Goal: Transaction & Acquisition: Purchase product/service

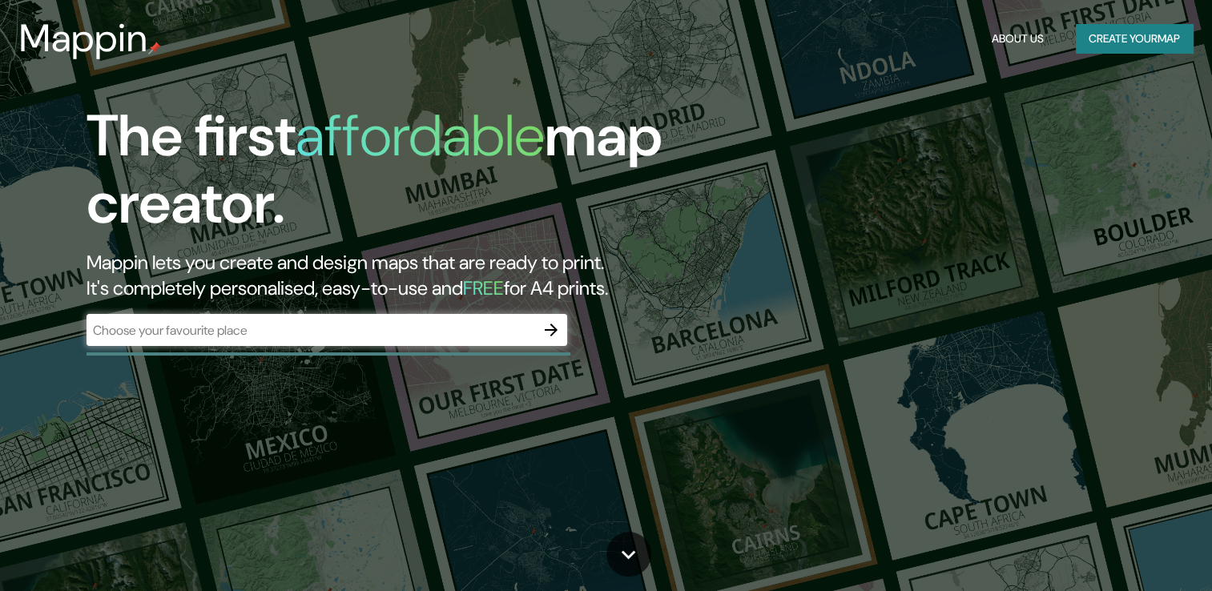
click at [288, 341] on div "​" at bounding box center [327, 330] width 481 height 32
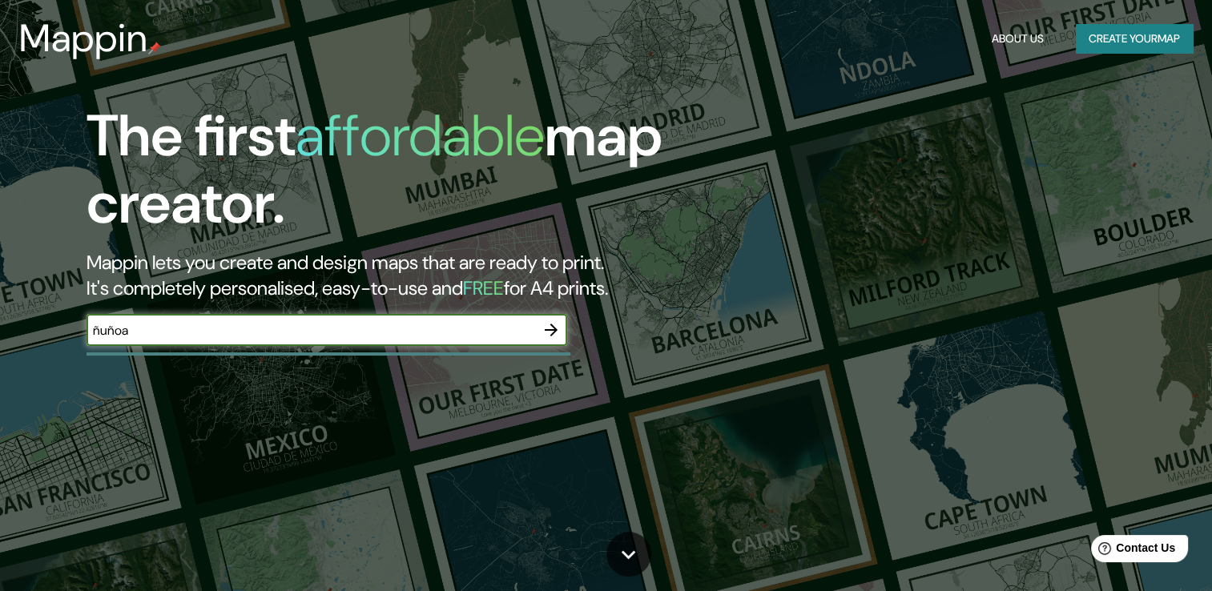
type input "ñuñoa"
click at [551, 330] on icon "button" at bounding box center [551, 330] width 13 height 13
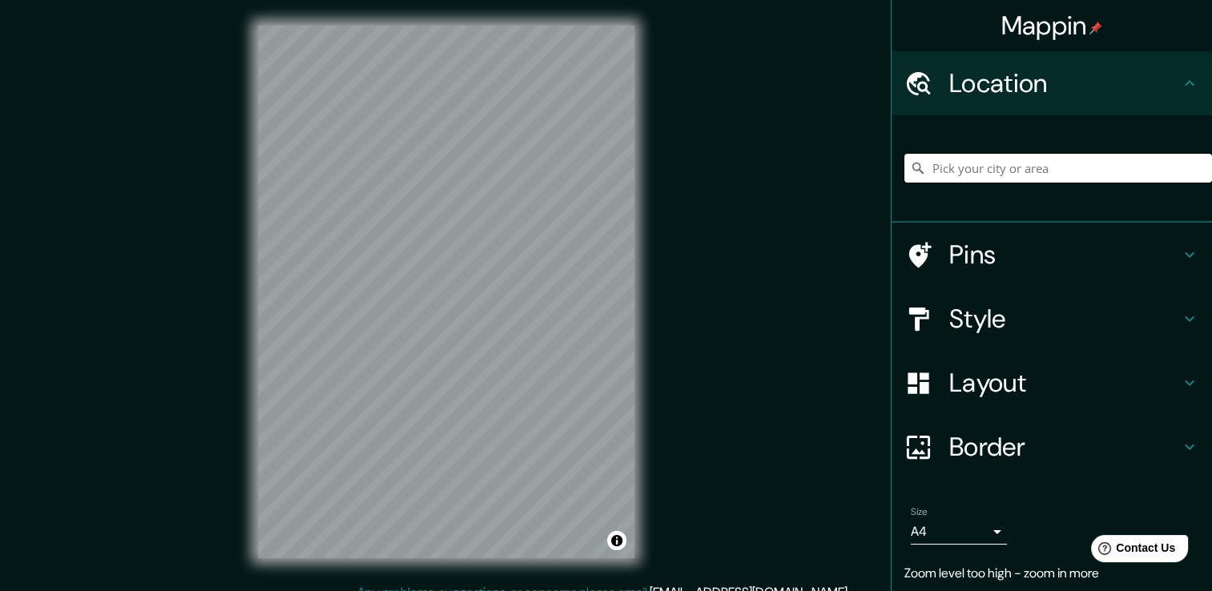
click at [995, 171] on input "Pick your city or area" at bounding box center [1059, 168] width 308 height 29
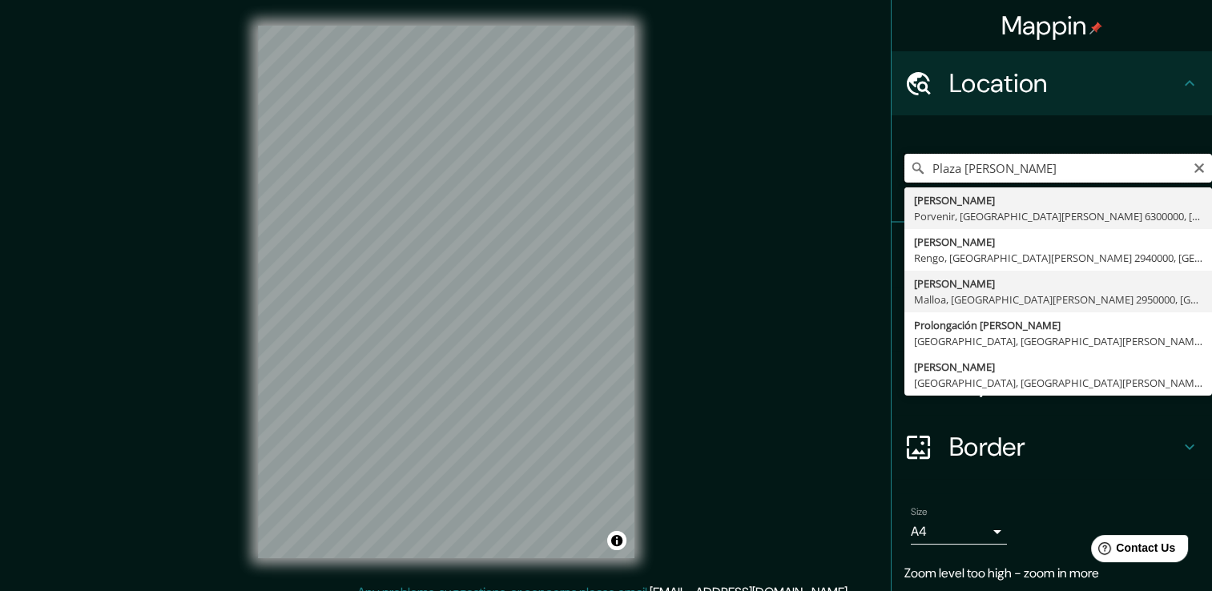
scroll to position [52, 0]
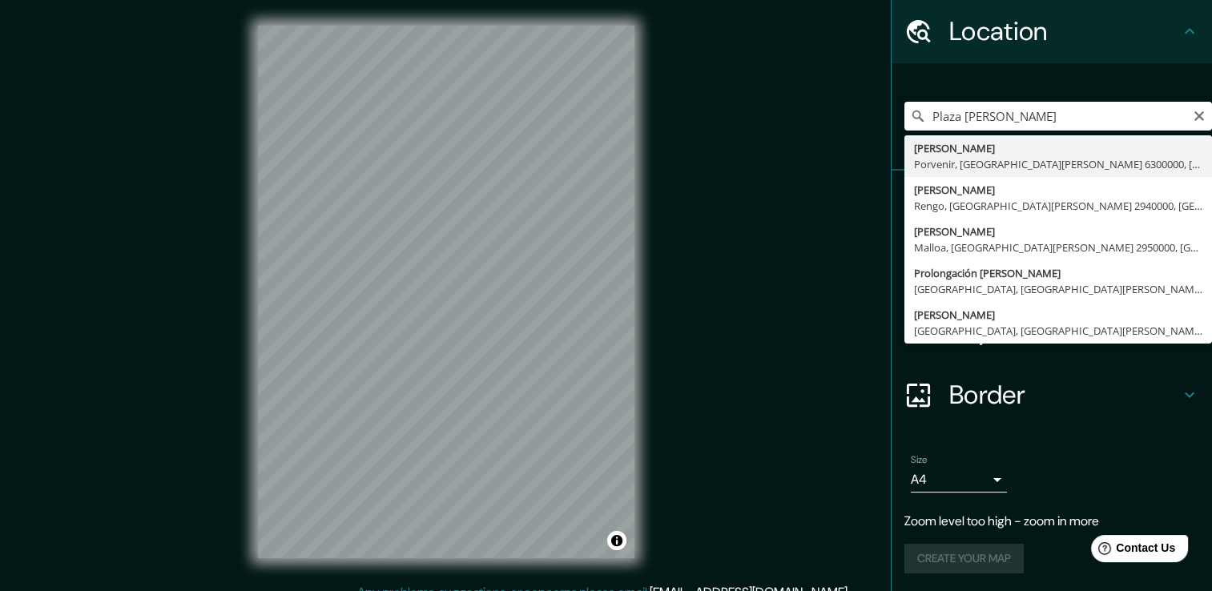
type input "Plaza [PERSON_NAME]"
click at [1179, 107] on div "Plaza [PERSON_NAME] [PERSON_NAME][GEOGRAPHIC_DATA], [GEOGRAPHIC_DATA][PERSON_NA…" at bounding box center [1059, 116] width 308 height 29
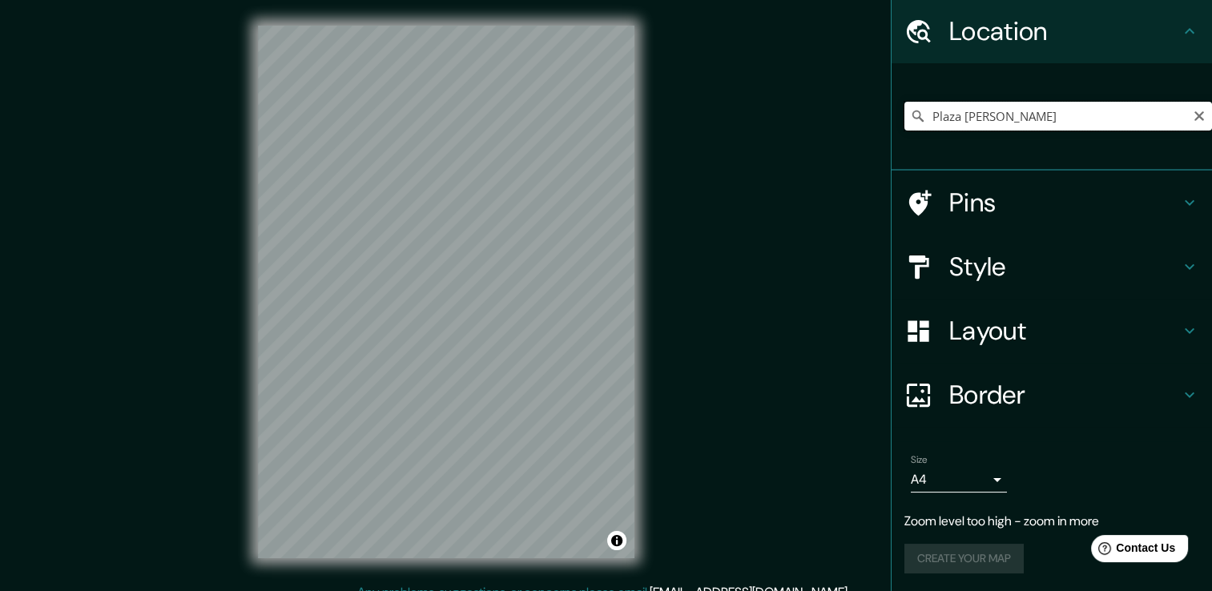
click at [972, 116] on input "Plaza [PERSON_NAME]" at bounding box center [1059, 116] width 308 height 29
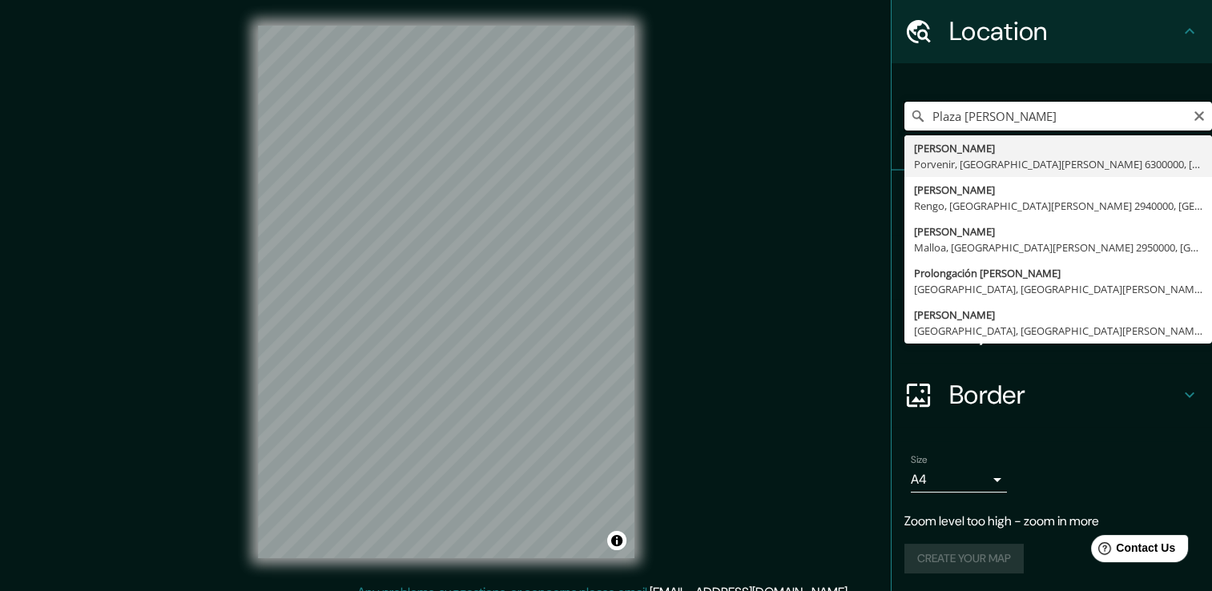
drag, startPoint x: 1093, startPoint y: 125, endPoint x: 756, endPoint y: 136, distance: 336.7
click at [788, 151] on div "Mappin Location [GEOGRAPHIC_DATA][PERSON_NAME] [PERSON_NAME][GEOGRAPHIC_DATA], …" at bounding box center [606, 304] width 1212 height 609
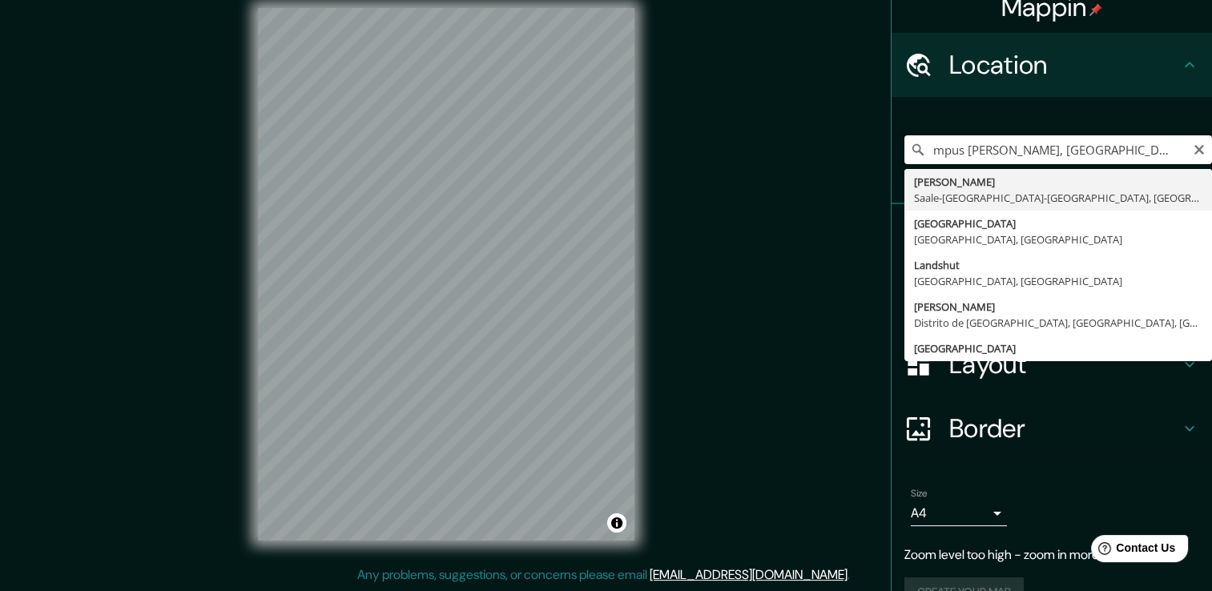
scroll to position [0, 0]
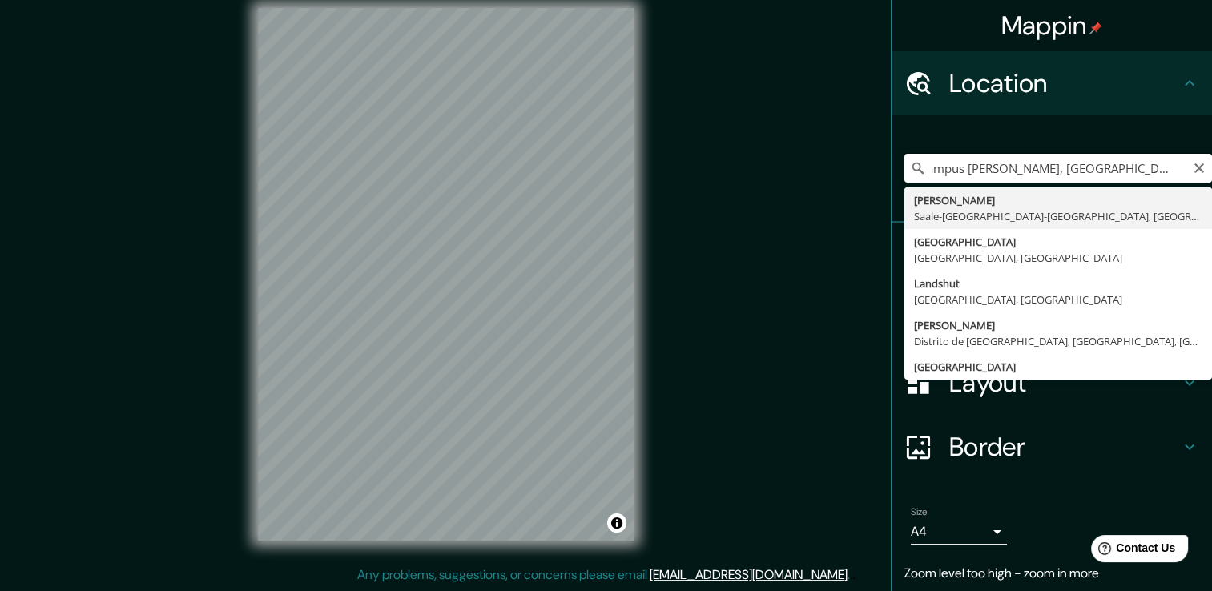
click at [933, 174] on input "Campus [PERSON_NAME], [GEOGRAPHIC_DATA]" at bounding box center [1059, 168] width 308 height 29
type input "Campus [PERSON_NAME], [GEOGRAPHIC_DATA]"
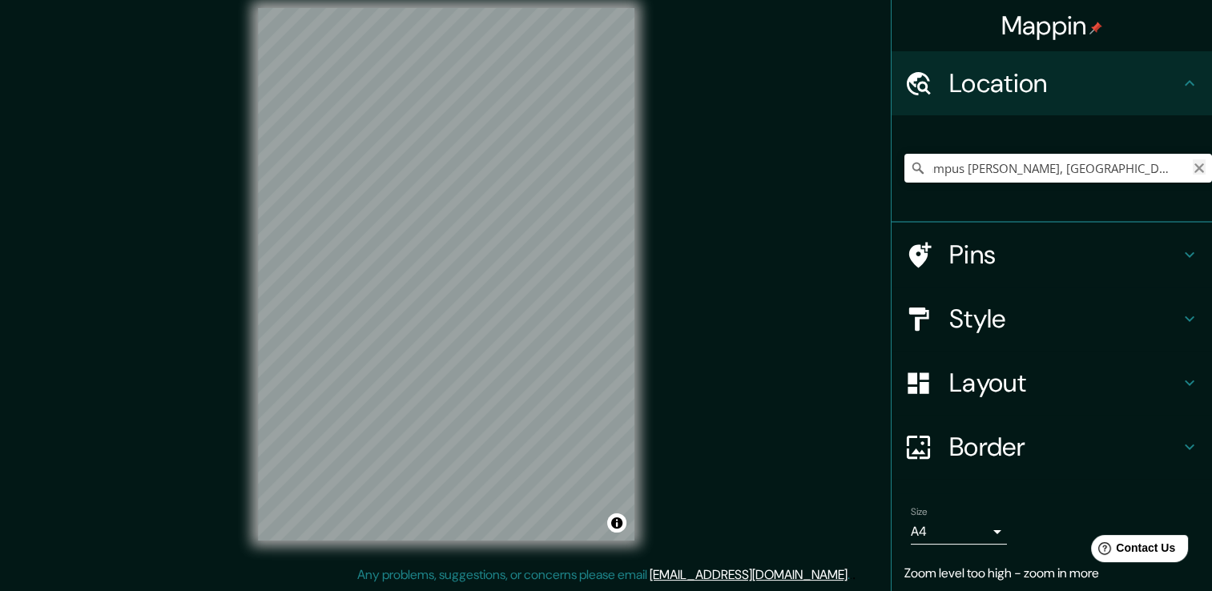
click at [1193, 166] on icon "Clear" at bounding box center [1199, 168] width 13 height 13
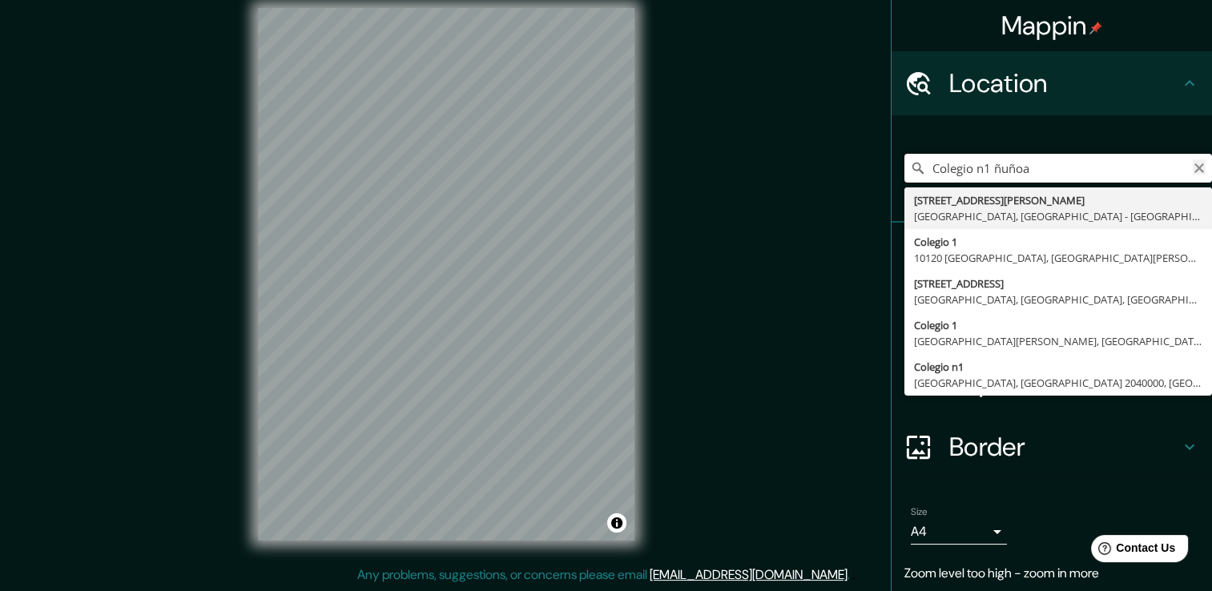
type input "Colegio n1 ñuñoa"
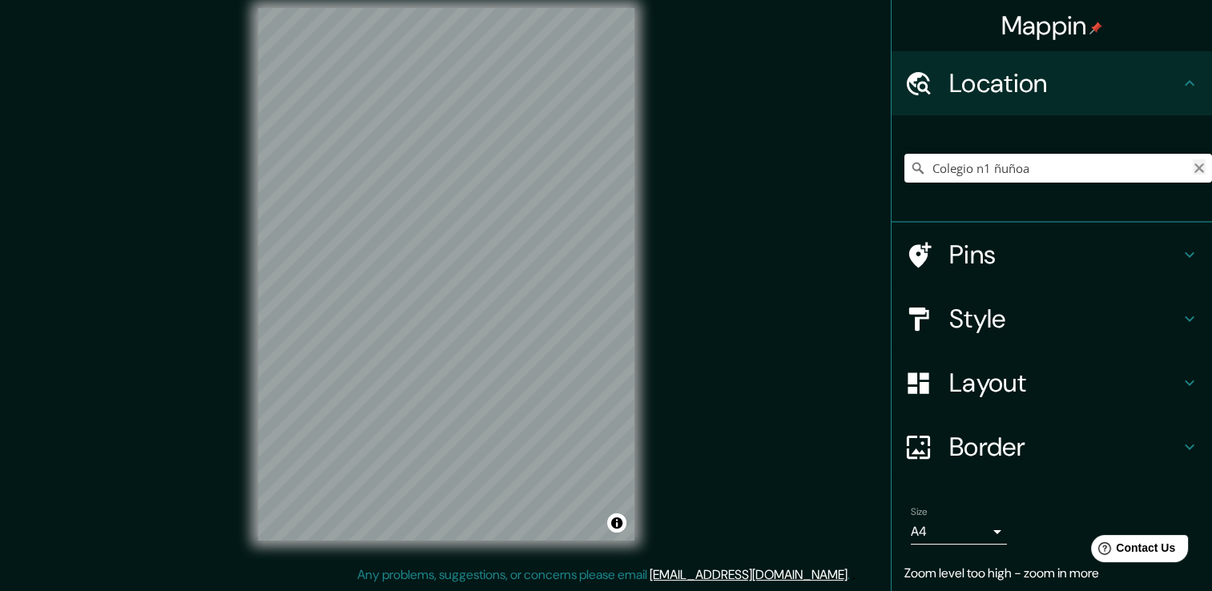
click at [1195, 168] on icon "Clear" at bounding box center [1200, 168] width 10 height 10
click at [1013, 175] on input "Pick your city or area" at bounding box center [1059, 168] width 308 height 29
type input "ñ"
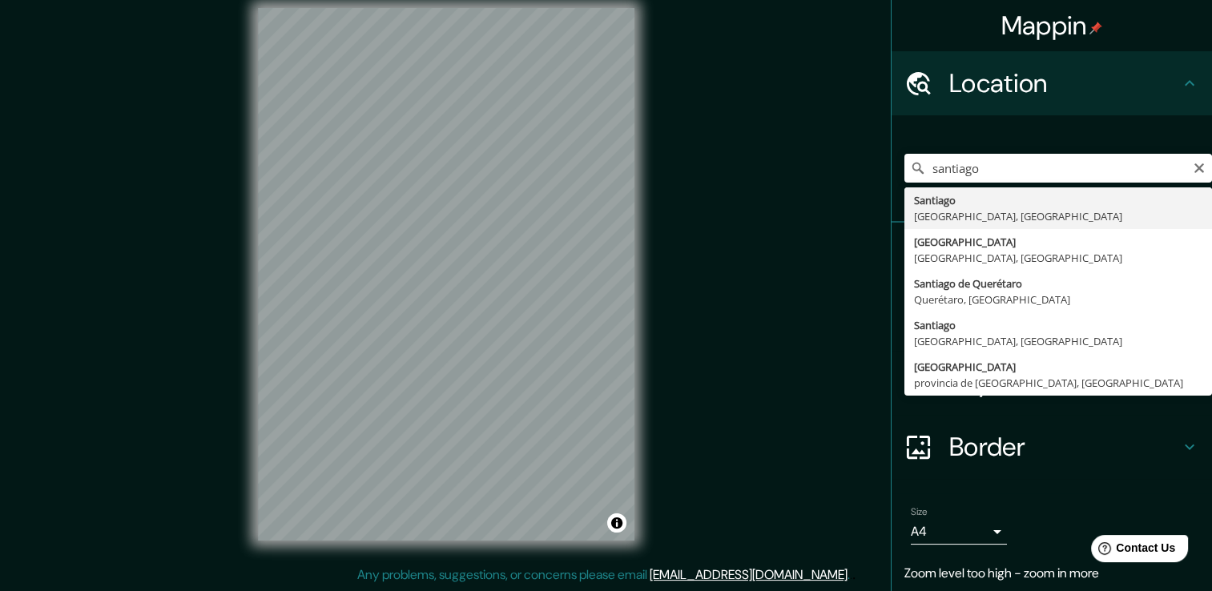
type input "[GEOGRAPHIC_DATA], [GEOGRAPHIC_DATA], [GEOGRAPHIC_DATA]"
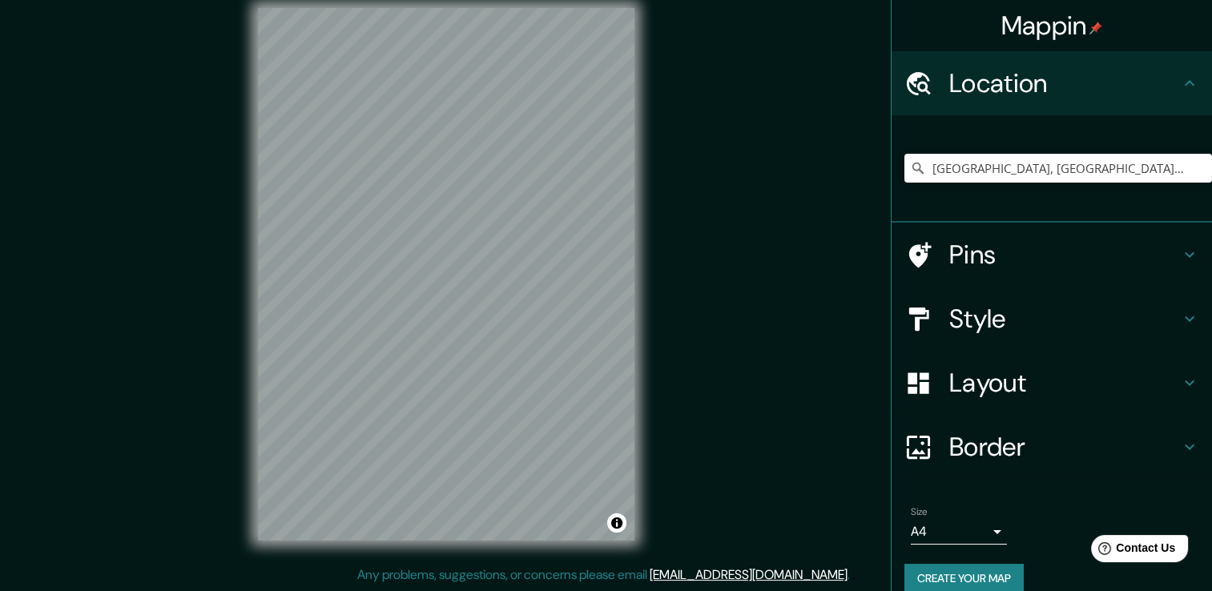
click at [1027, 256] on h4 "Pins" at bounding box center [1064, 255] width 231 height 32
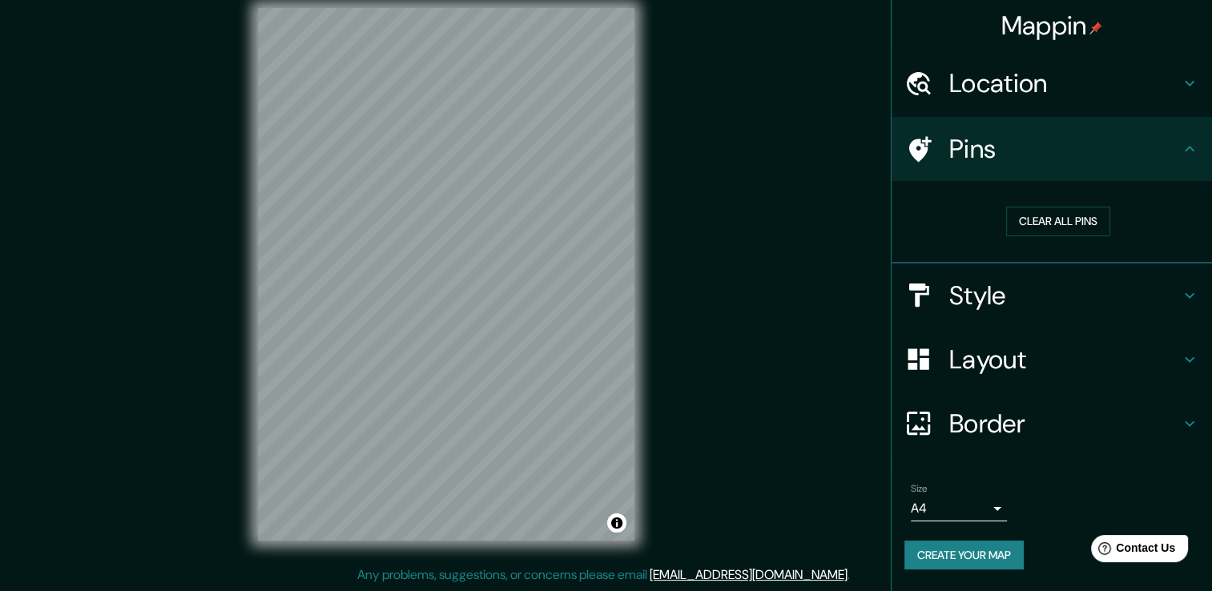
click at [1138, 159] on h4 "Pins" at bounding box center [1064, 149] width 231 height 32
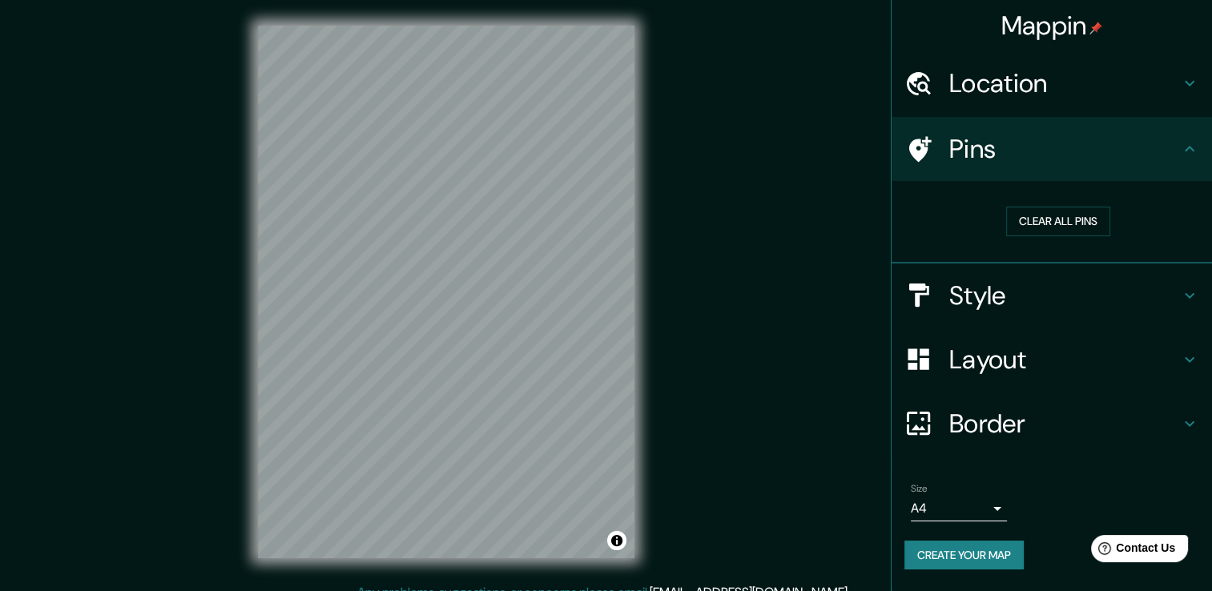
click at [1029, 358] on h4 "Layout" at bounding box center [1064, 360] width 231 height 32
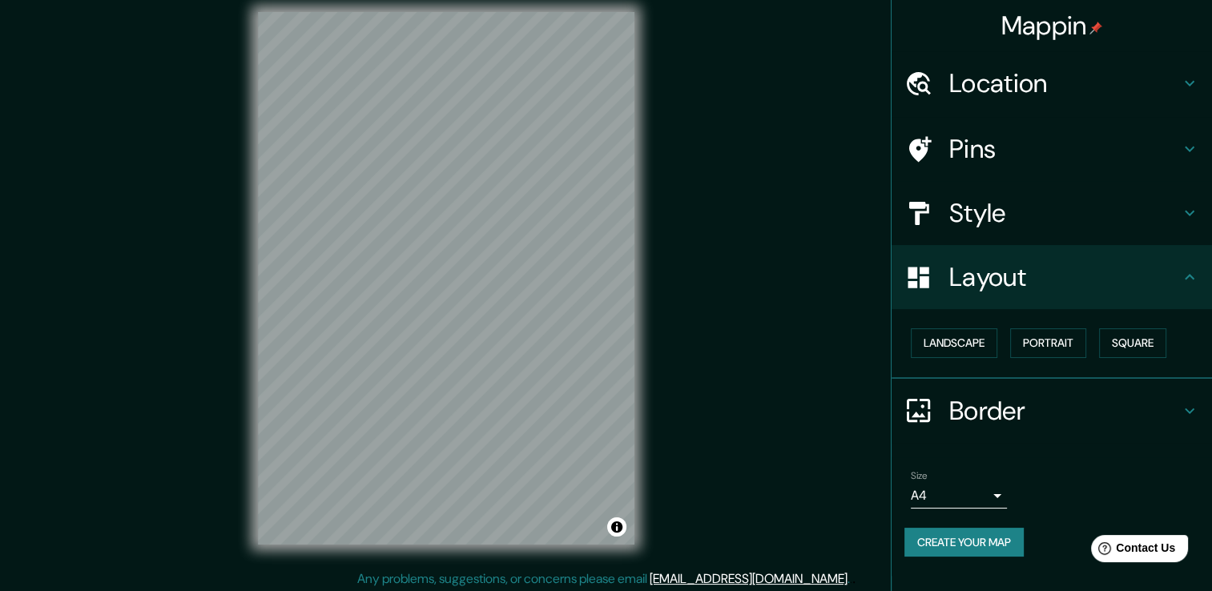
scroll to position [18, 0]
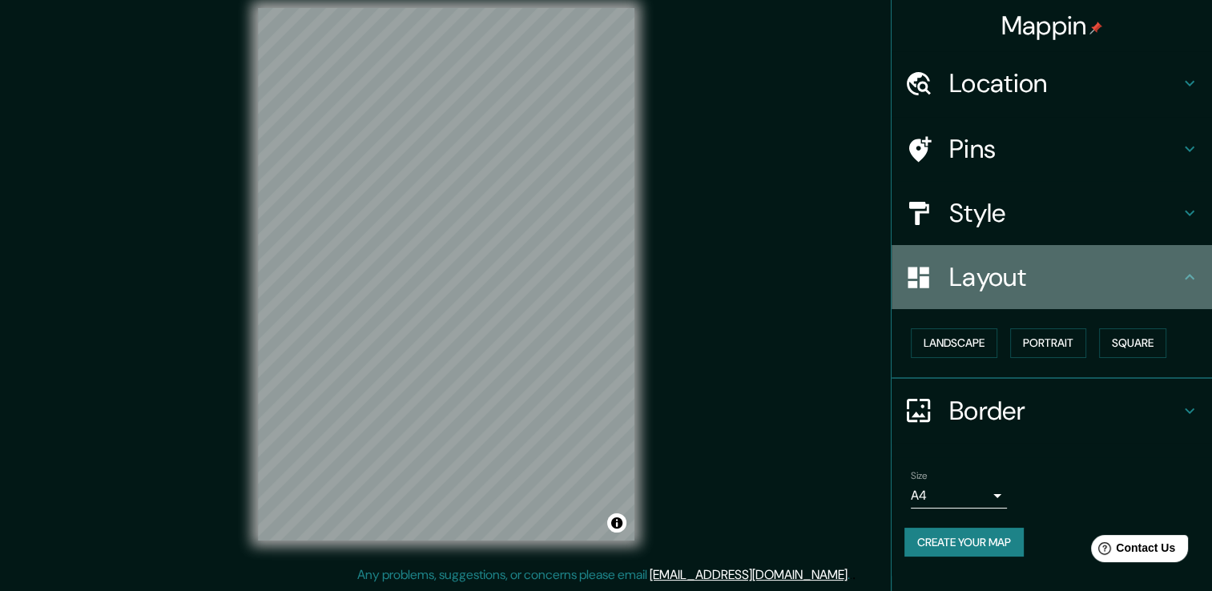
click at [1077, 272] on h4 "Layout" at bounding box center [1064, 277] width 231 height 32
click at [1189, 288] on div "Layout" at bounding box center [1052, 277] width 320 height 64
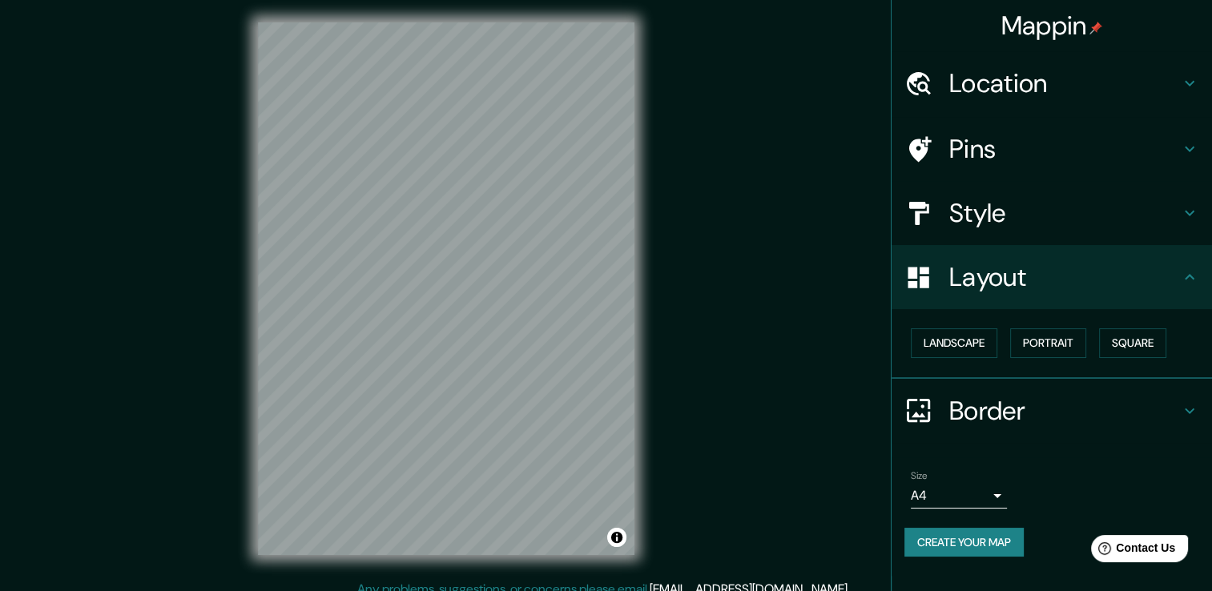
scroll to position [0, 0]
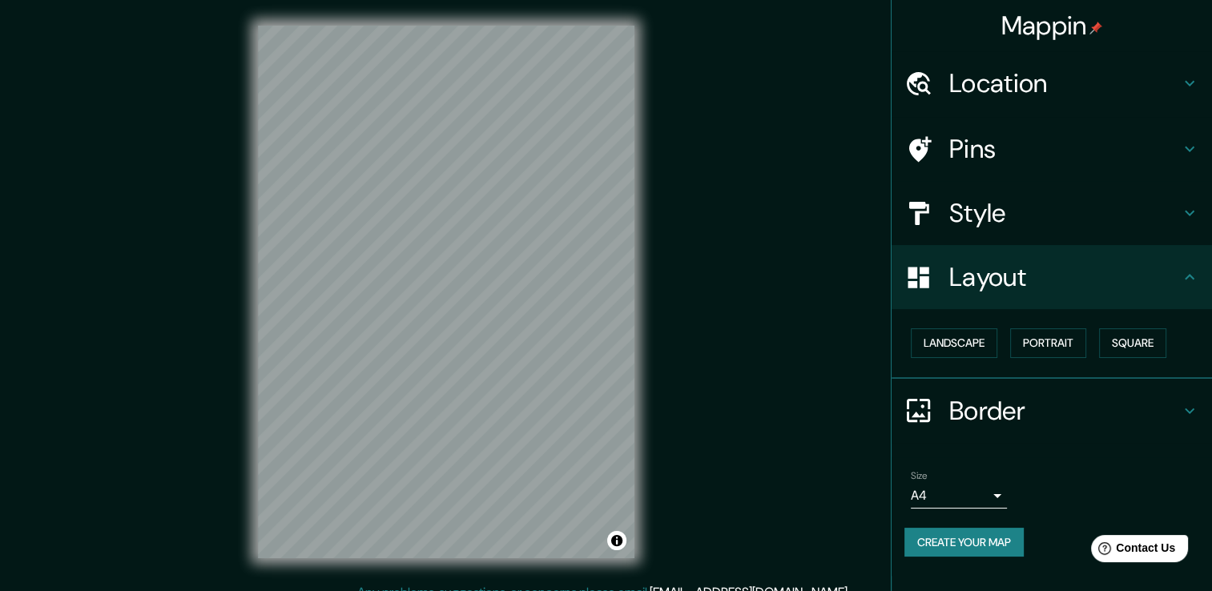
click at [1175, 86] on h4 "Location" at bounding box center [1064, 83] width 231 height 32
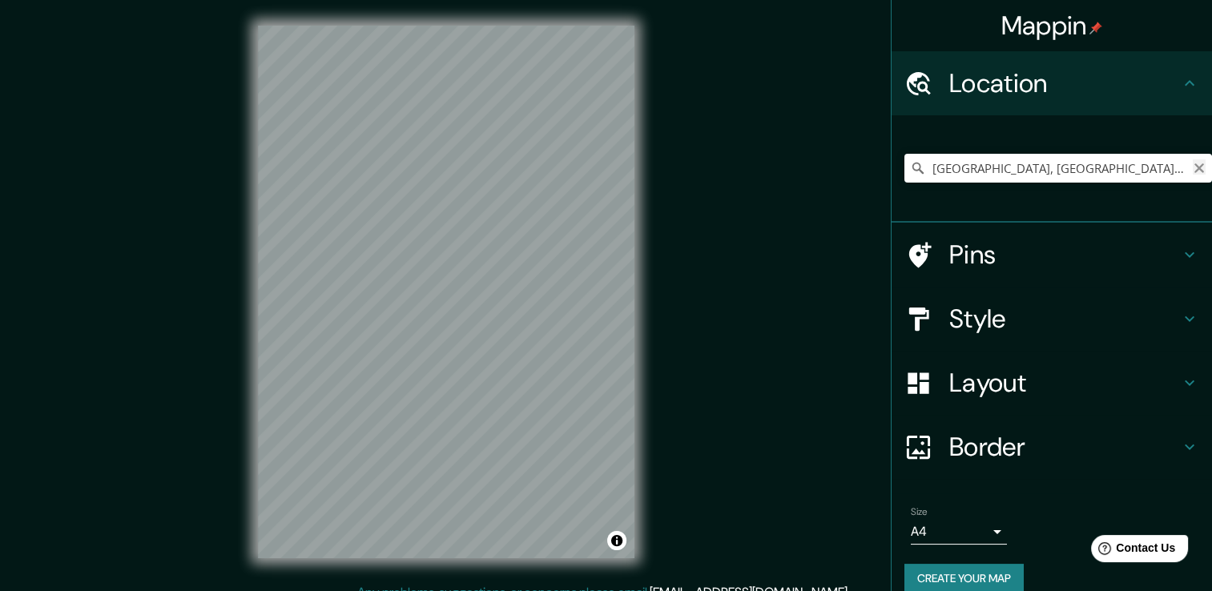
click at [1193, 168] on icon "Clear" at bounding box center [1199, 168] width 13 height 13
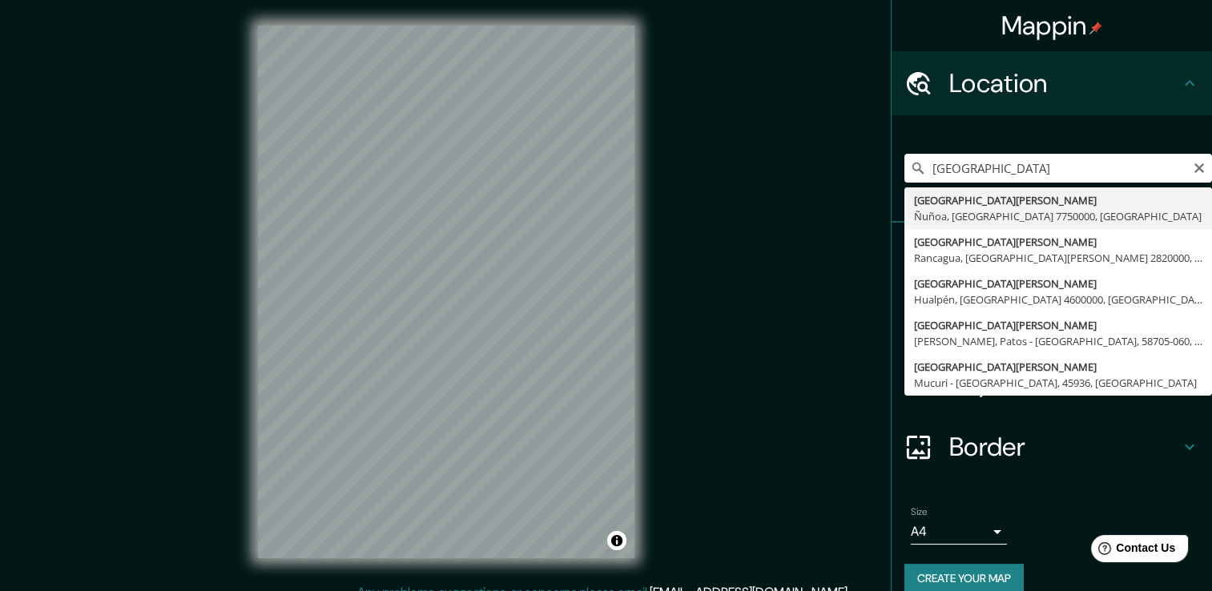
type input "[STREET_ADDRESS][PERSON_NAME]"
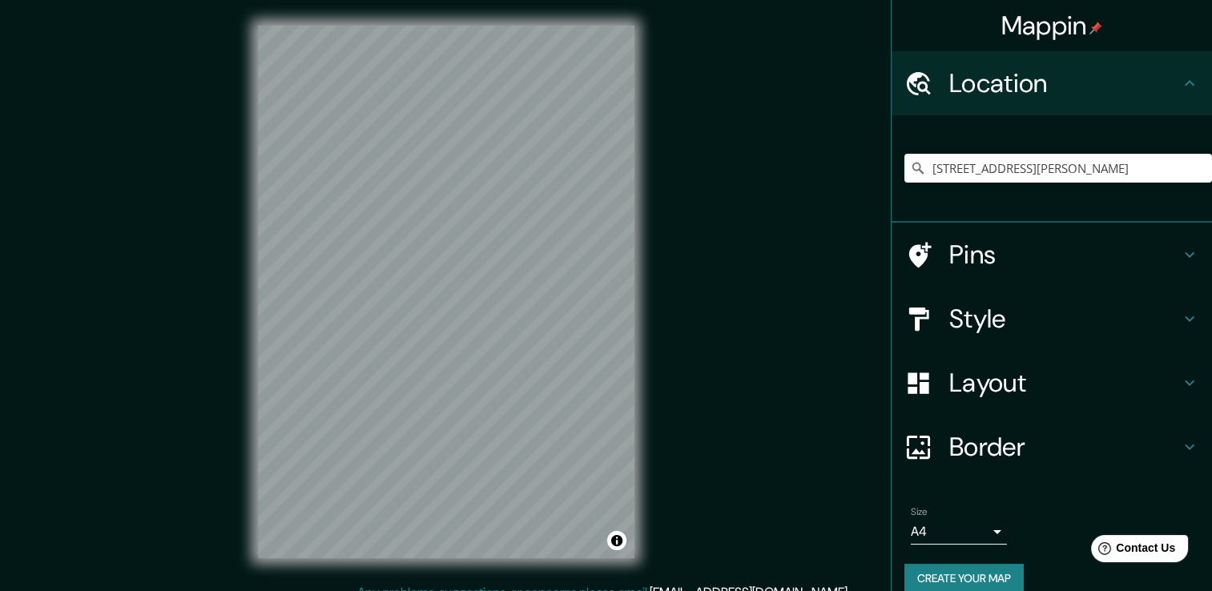
click at [955, 529] on body "Mappin Location [GEOGRAPHIC_DATA][PERSON_NAME], [GEOGRAPHIC_DATA], [GEOGRAPHIC_…" at bounding box center [606, 295] width 1212 height 591
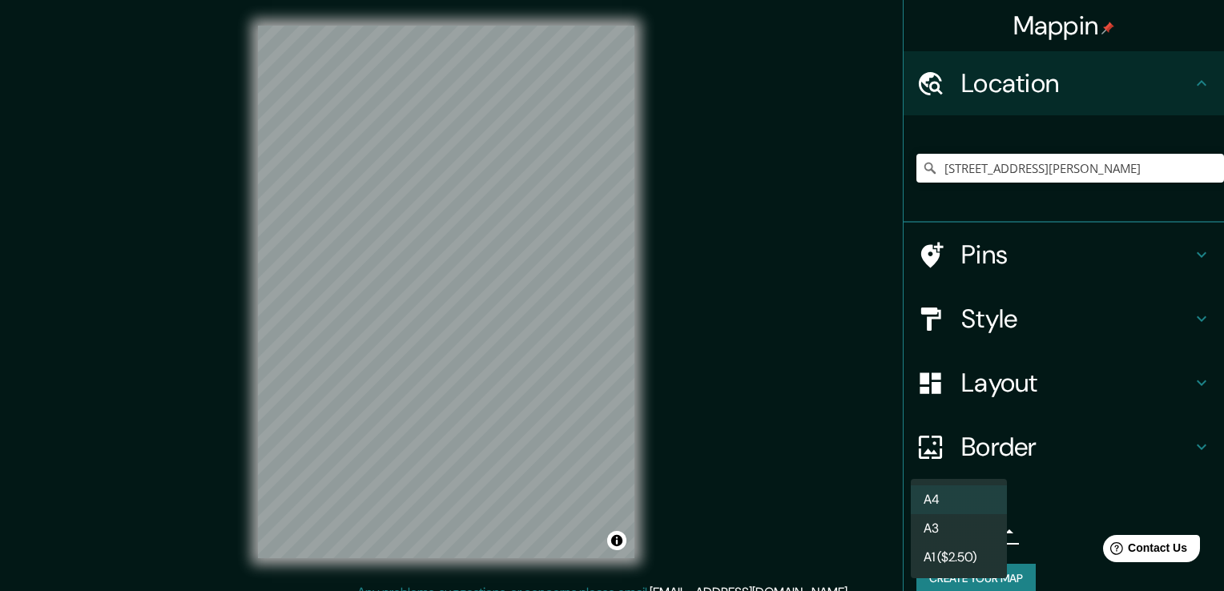
click at [951, 529] on li "A3" at bounding box center [959, 528] width 96 height 29
type input "a4"
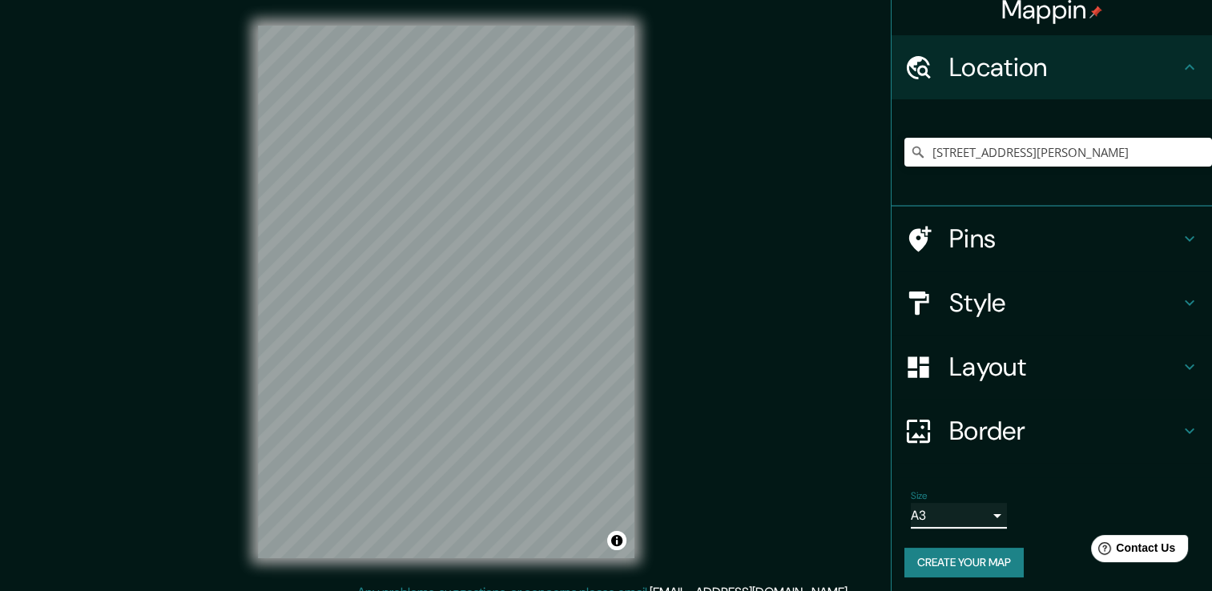
scroll to position [20, 0]
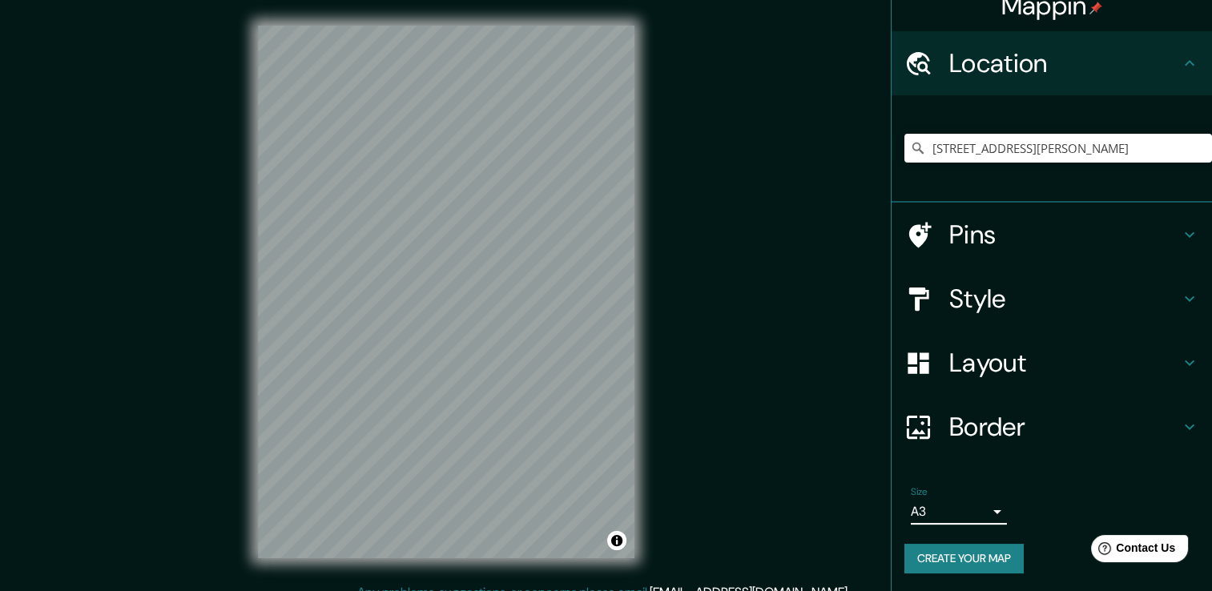
click at [969, 314] on h4 "Style" at bounding box center [1064, 299] width 231 height 32
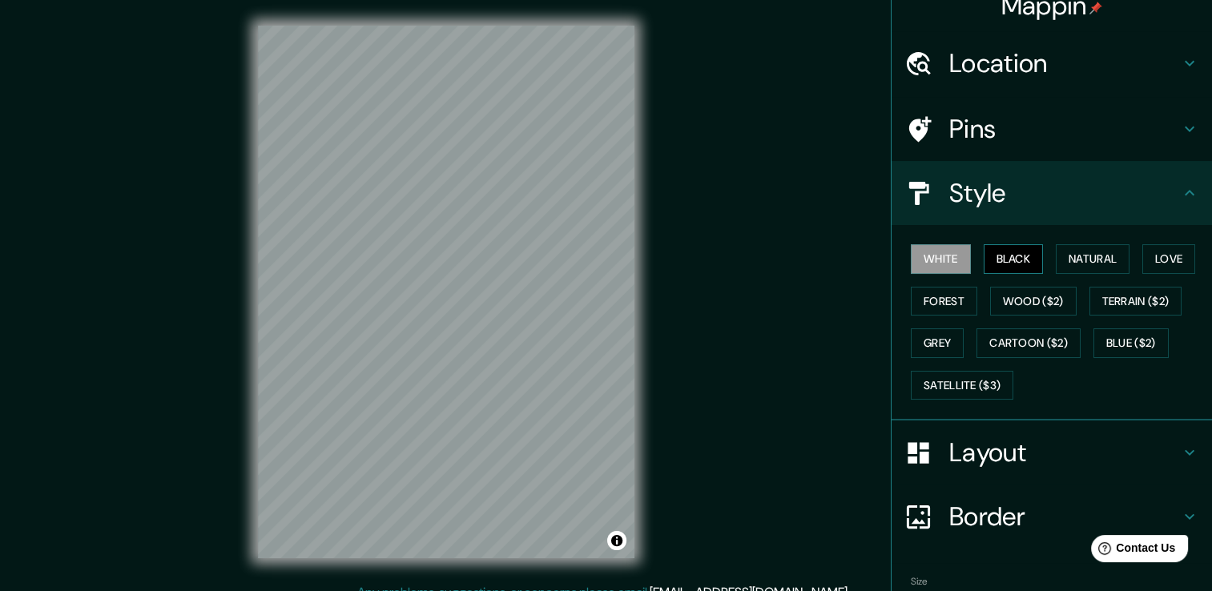
click at [1014, 249] on button "Black" at bounding box center [1014, 259] width 60 height 30
click at [942, 263] on button "White" at bounding box center [941, 259] width 60 height 30
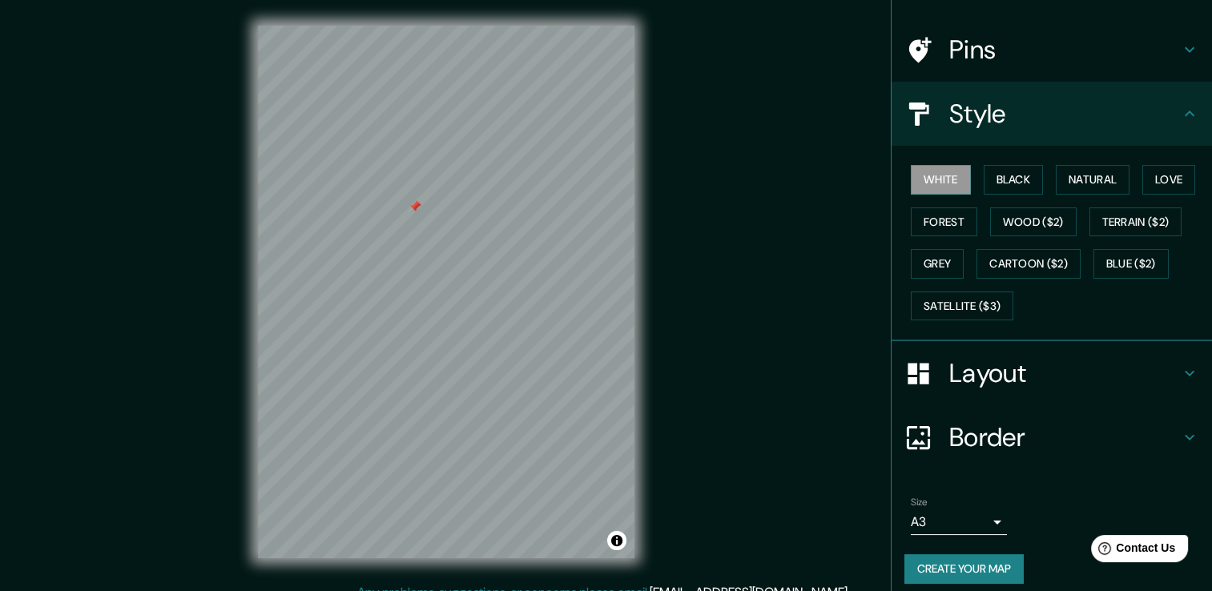
scroll to position [100, 0]
click at [1002, 184] on button "Black" at bounding box center [1014, 179] width 60 height 30
click at [1004, 364] on h4 "Layout" at bounding box center [1064, 373] width 231 height 32
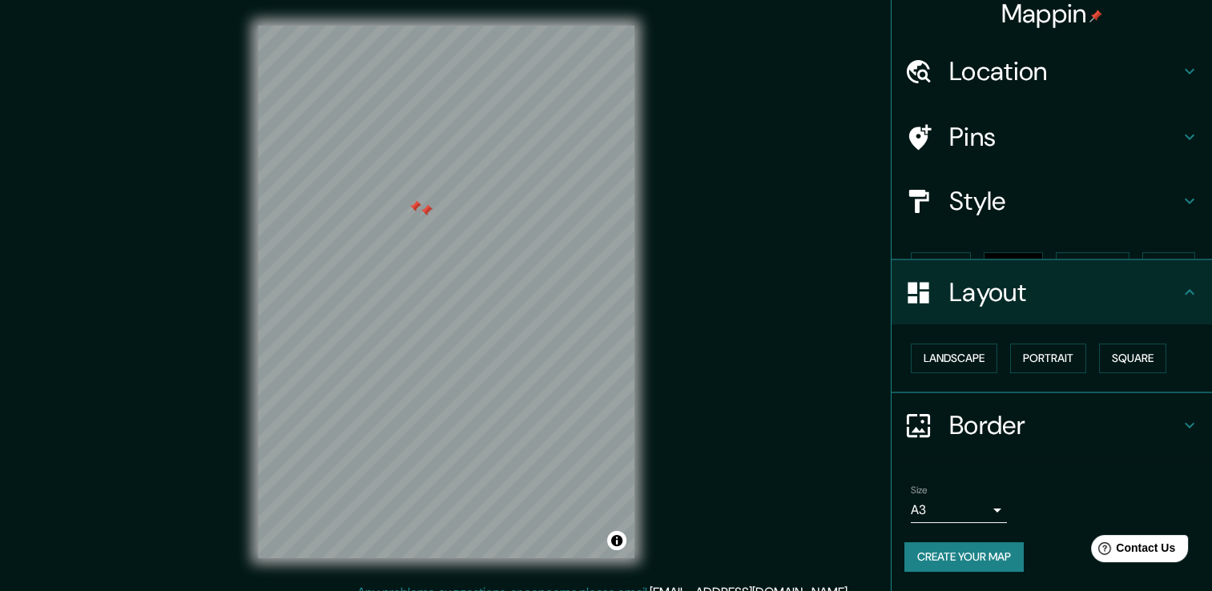
scroll to position [0, 0]
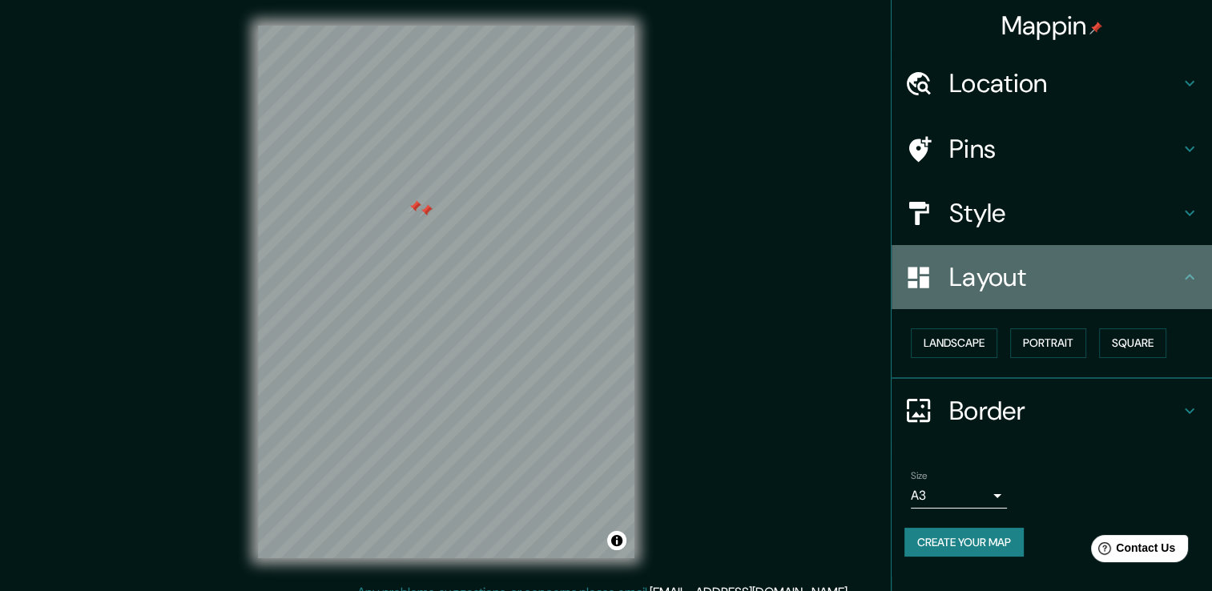
click at [1032, 284] on h4 "Layout" at bounding box center [1064, 277] width 231 height 32
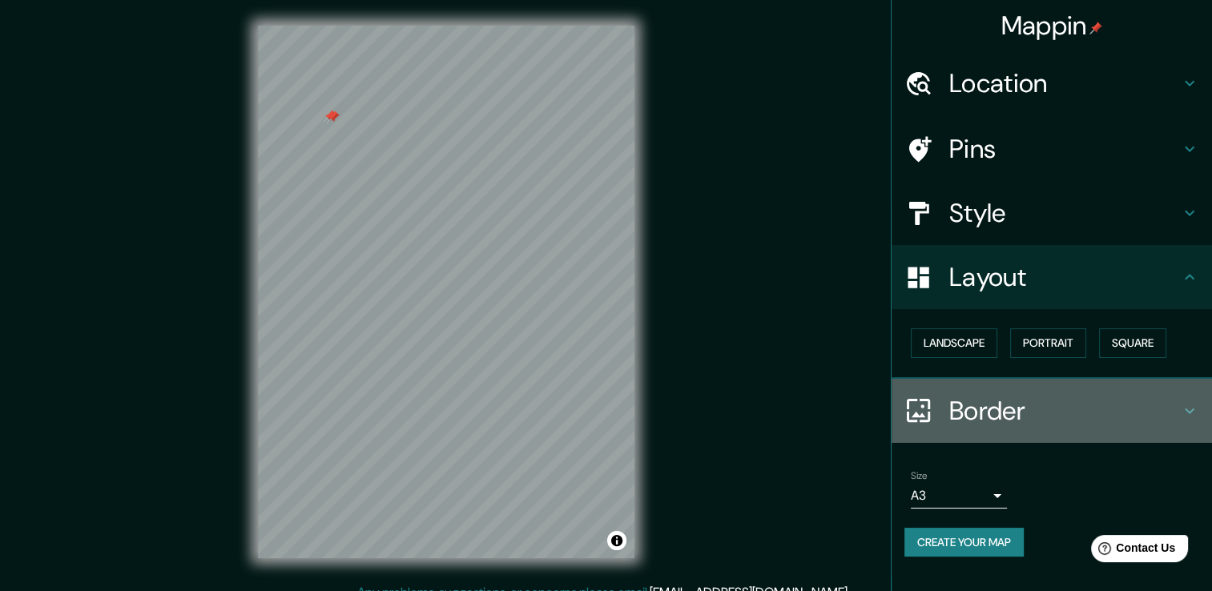
click at [1173, 417] on h4 "Border" at bounding box center [1064, 411] width 231 height 32
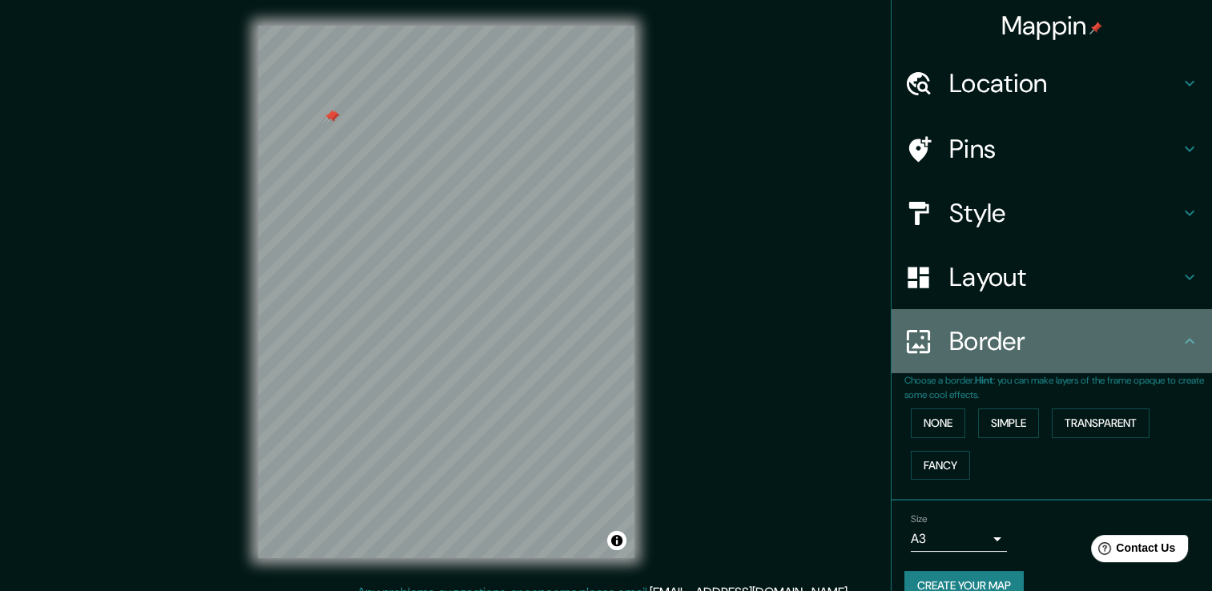
click at [1173, 360] on div "Border" at bounding box center [1052, 341] width 320 height 64
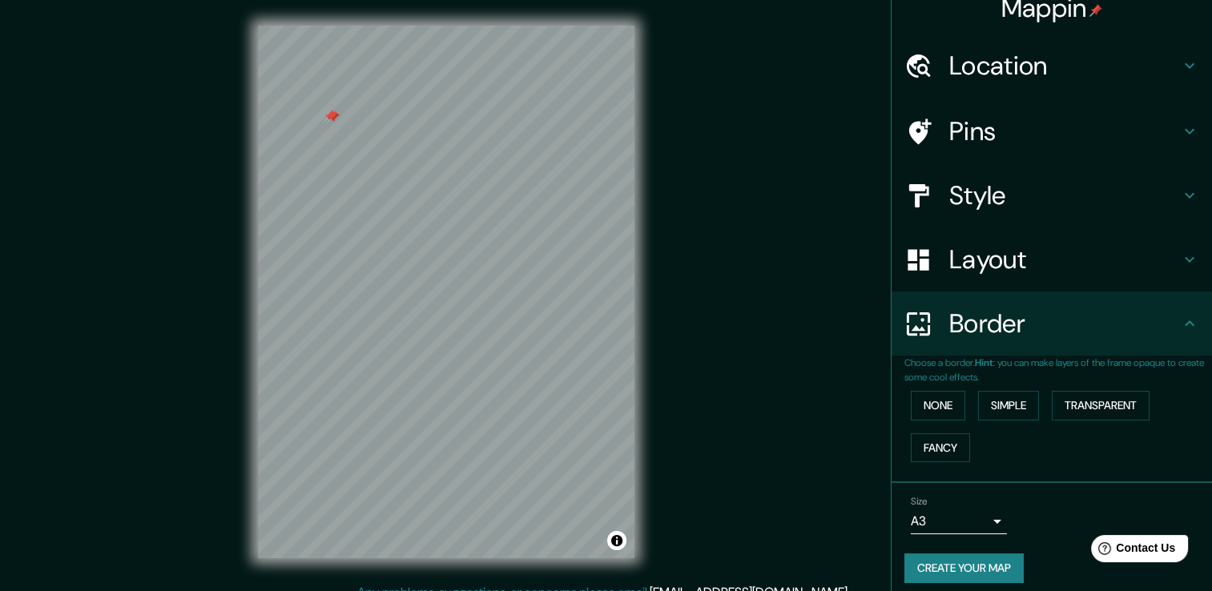
scroll to position [26, 0]
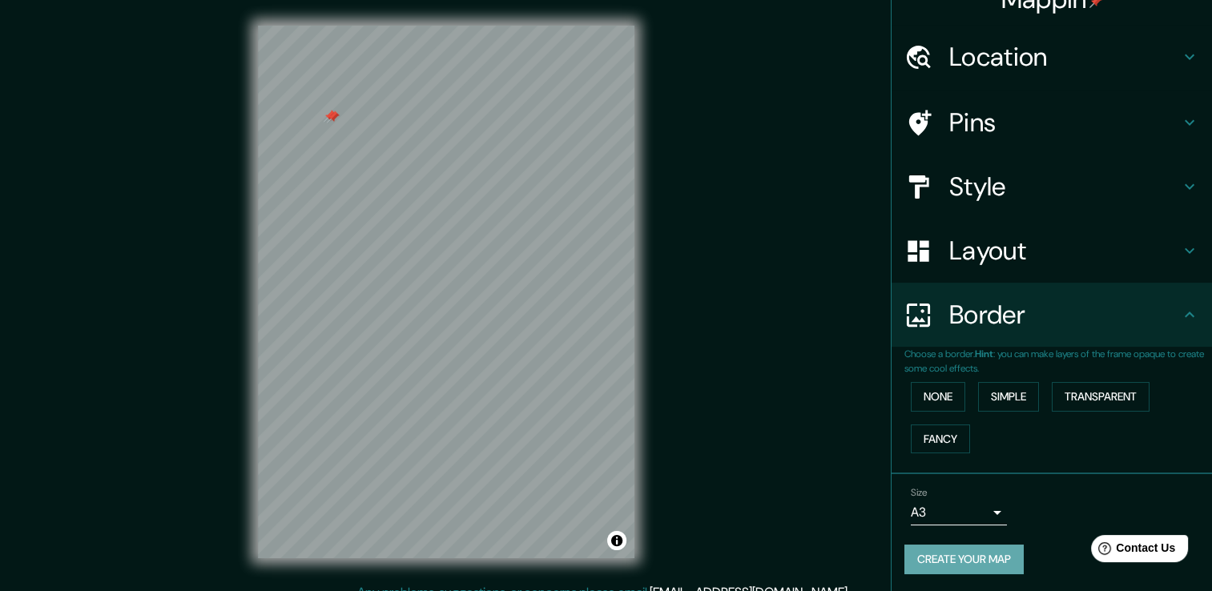
click at [951, 557] on button "Create your map" at bounding box center [964, 560] width 119 height 30
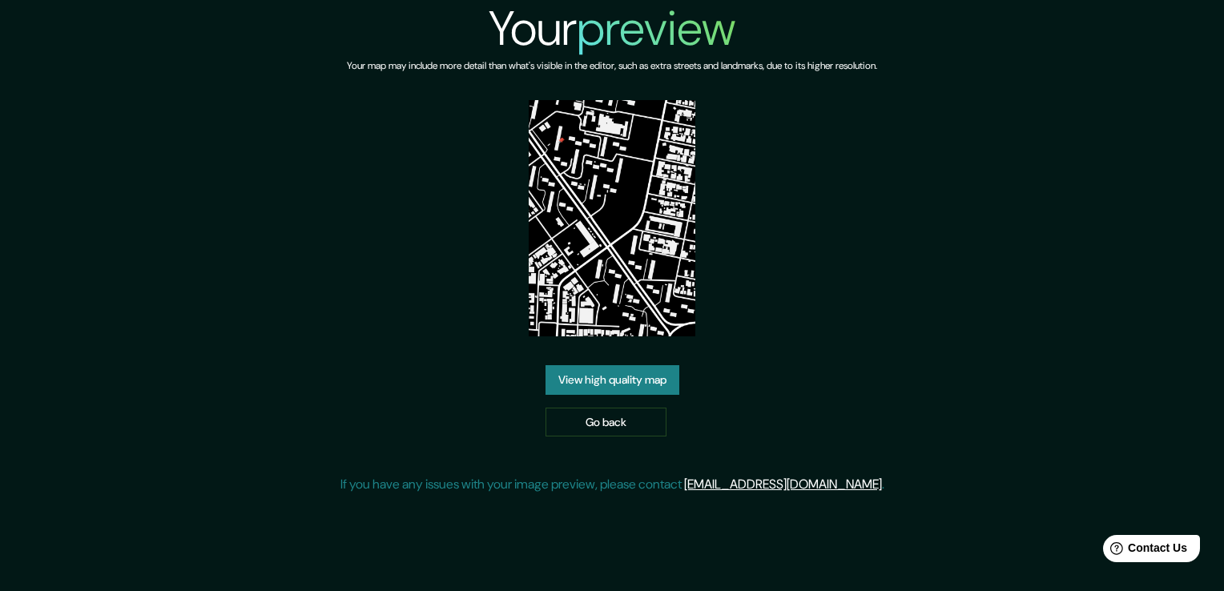
click at [639, 386] on link "View high quality map" at bounding box center [613, 380] width 134 height 30
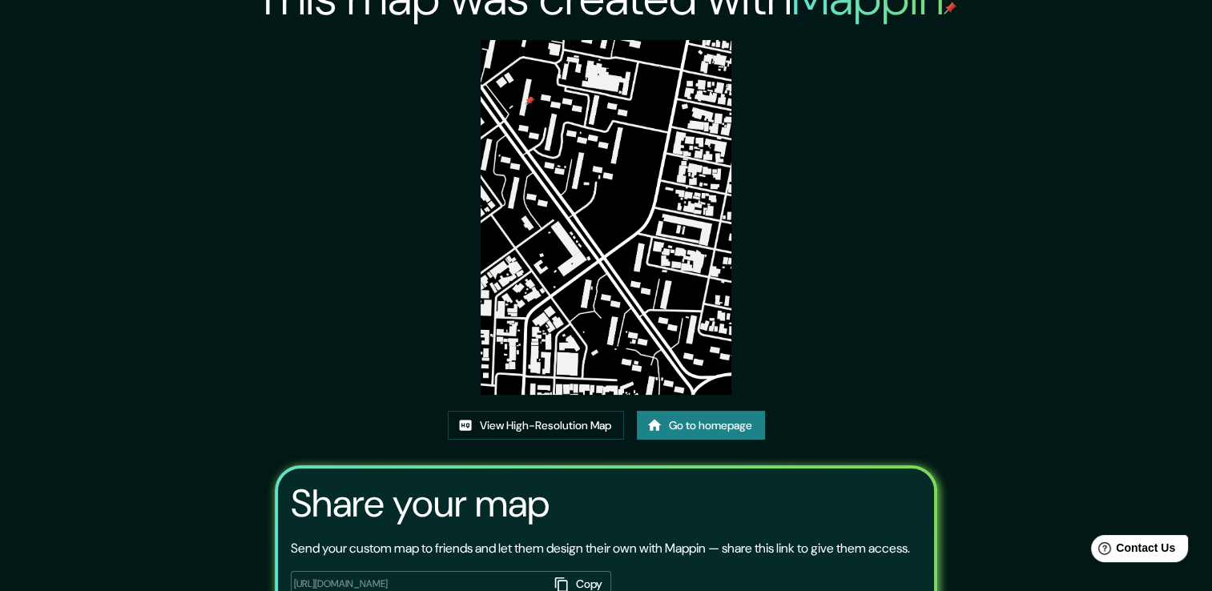
scroll to position [3, 0]
